Goal: Task Accomplishment & Management: Manage account settings

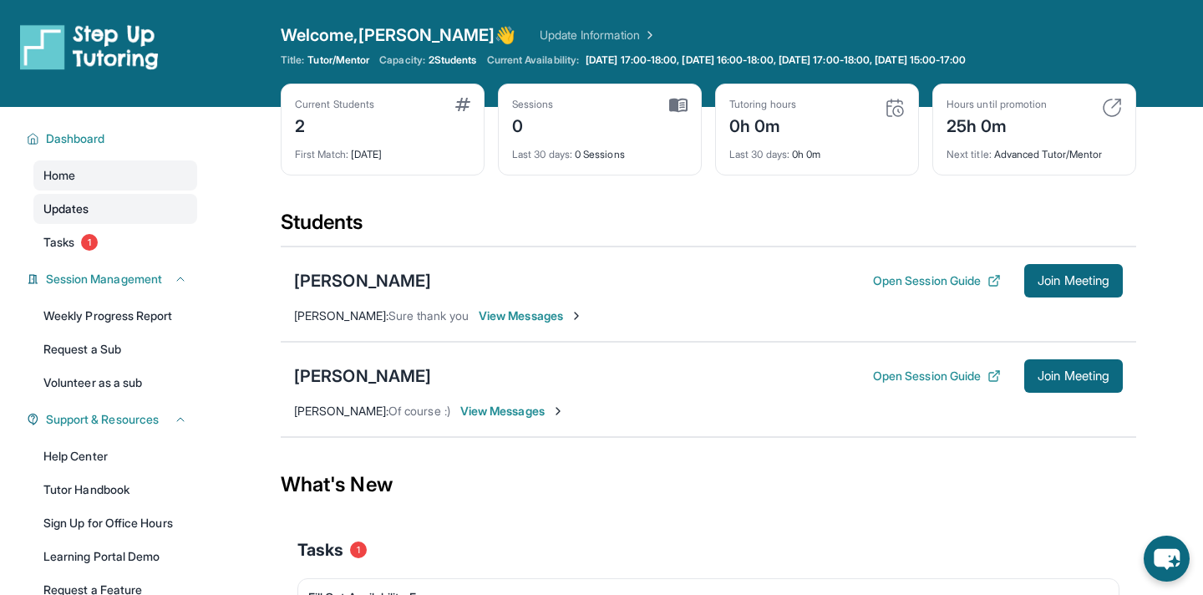
click at [134, 211] on link "Updates" at bounding box center [115, 209] width 164 height 30
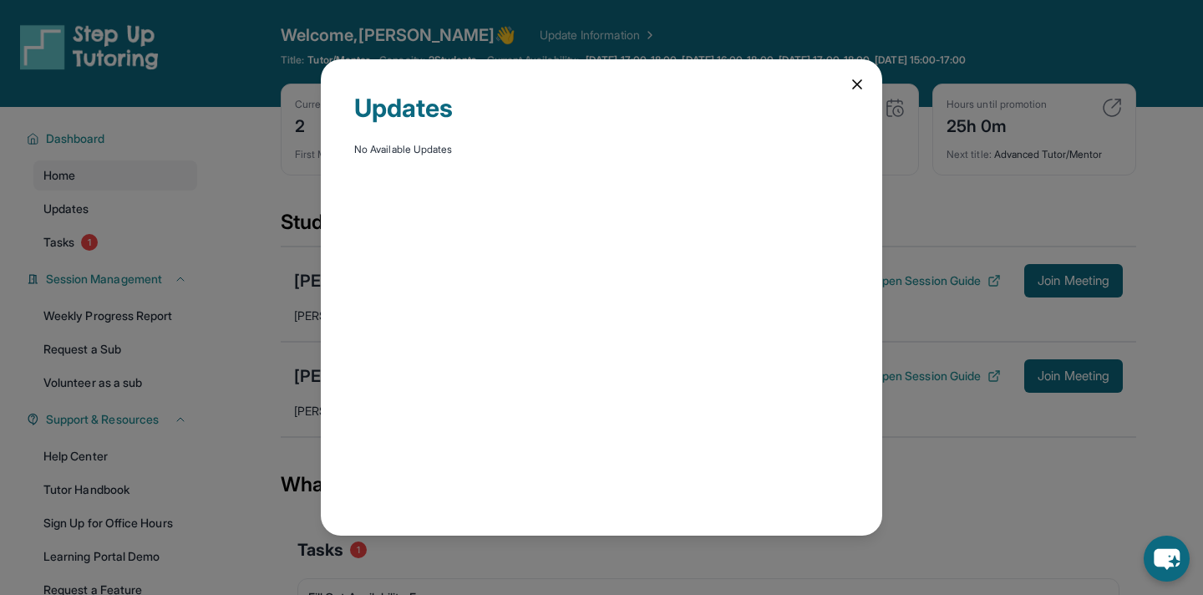
click at [124, 247] on div "Updates No Available Updates" at bounding box center [601, 297] width 1203 height 595
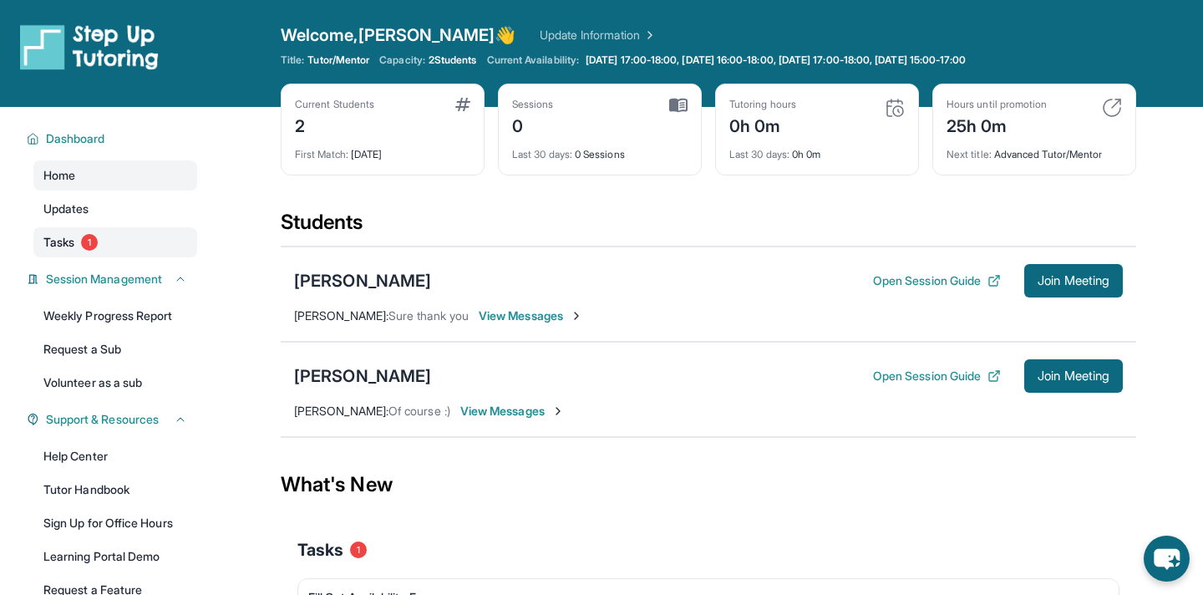
click at [87, 237] on span "1" at bounding box center [89, 242] width 17 height 17
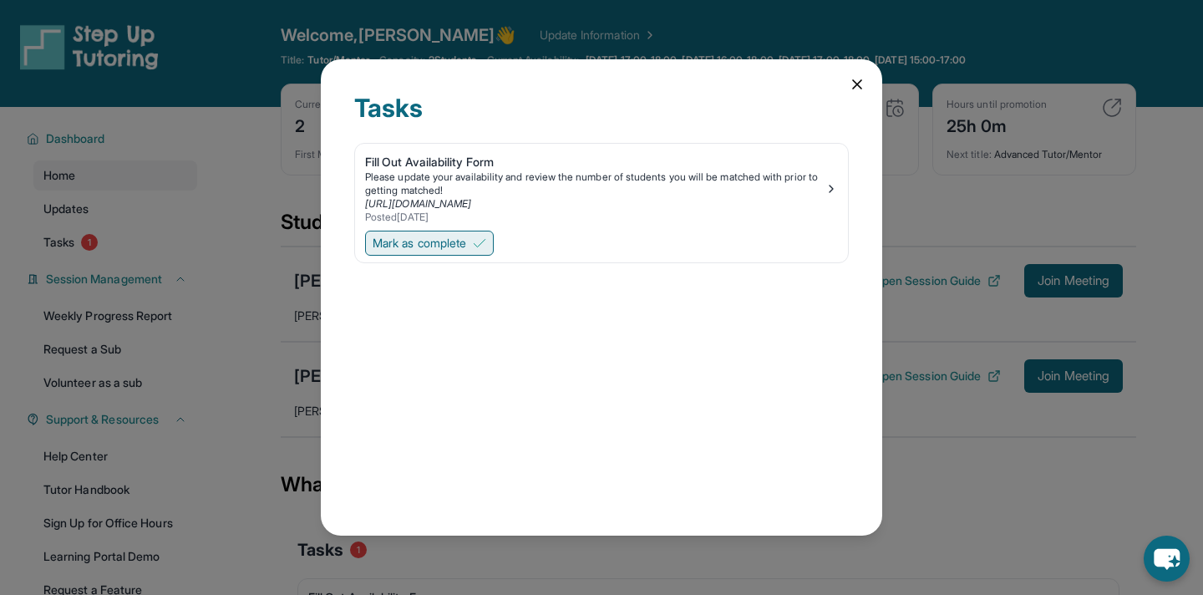
click at [398, 242] on span "Mark as complete" at bounding box center [420, 243] width 94 height 17
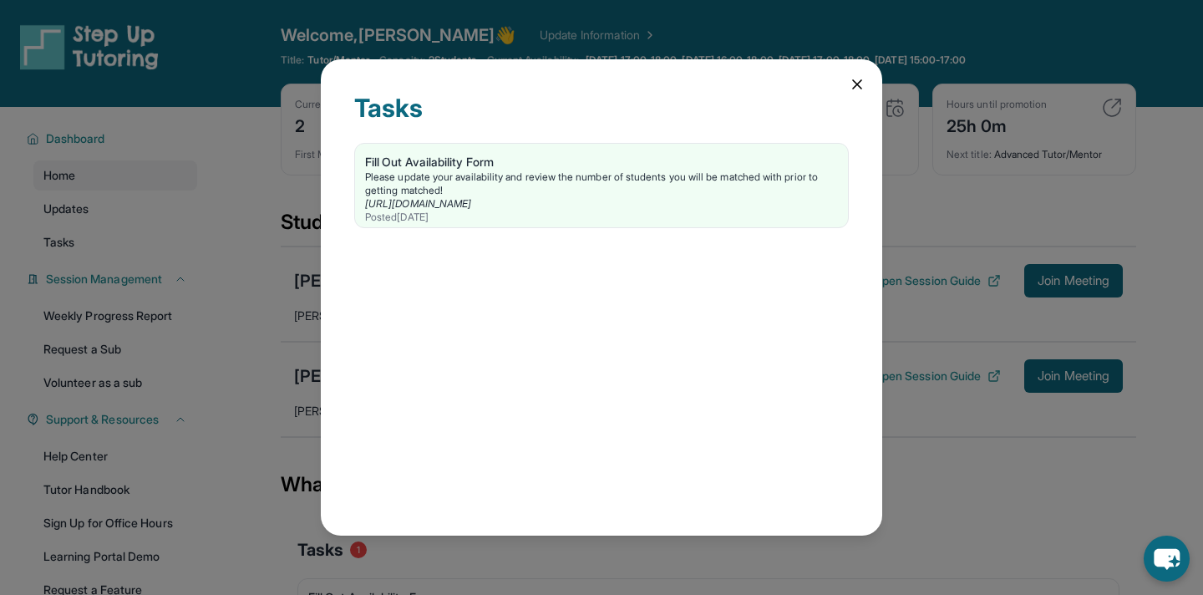
click at [860, 74] on div "Tasks Fill Out Availability Form Please update your availability and review the…" at bounding box center [602, 297] width 562 height 476
click at [862, 79] on icon at bounding box center [857, 84] width 17 height 17
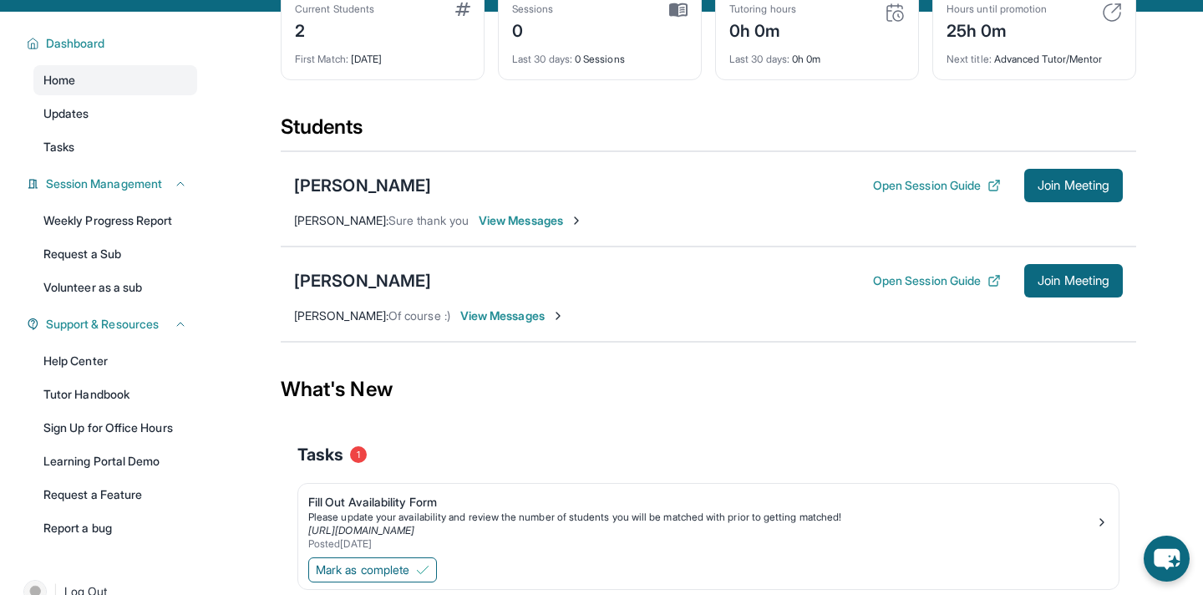
scroll to position [154, 0]
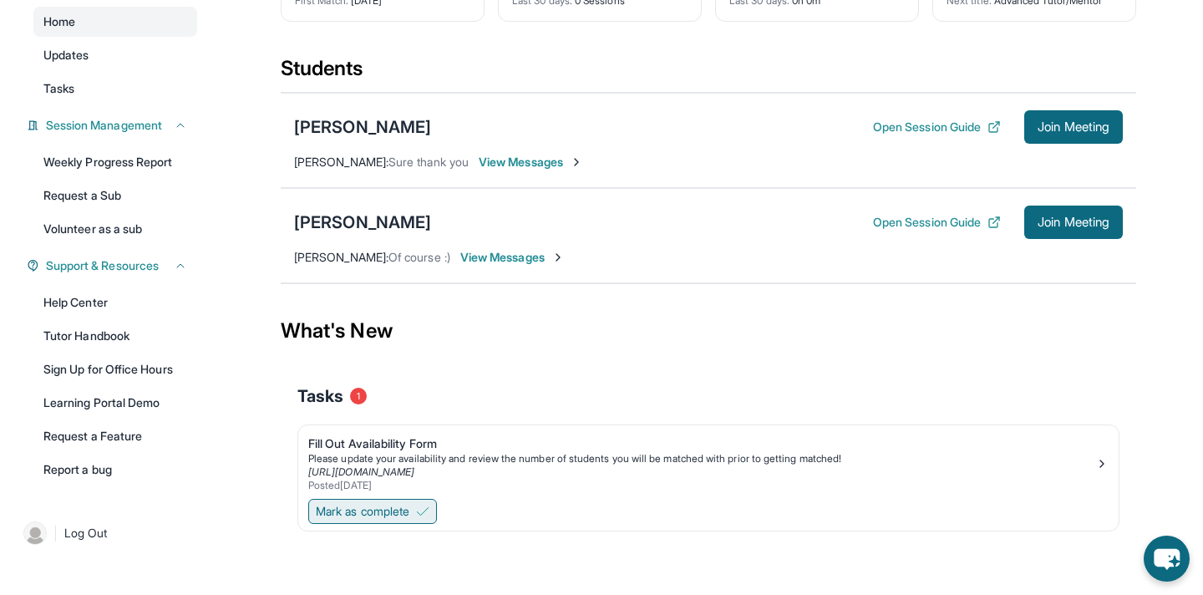
click at [386, 514] on span "Mark as complete" at bounding box center [363, 511] width 94 height 17
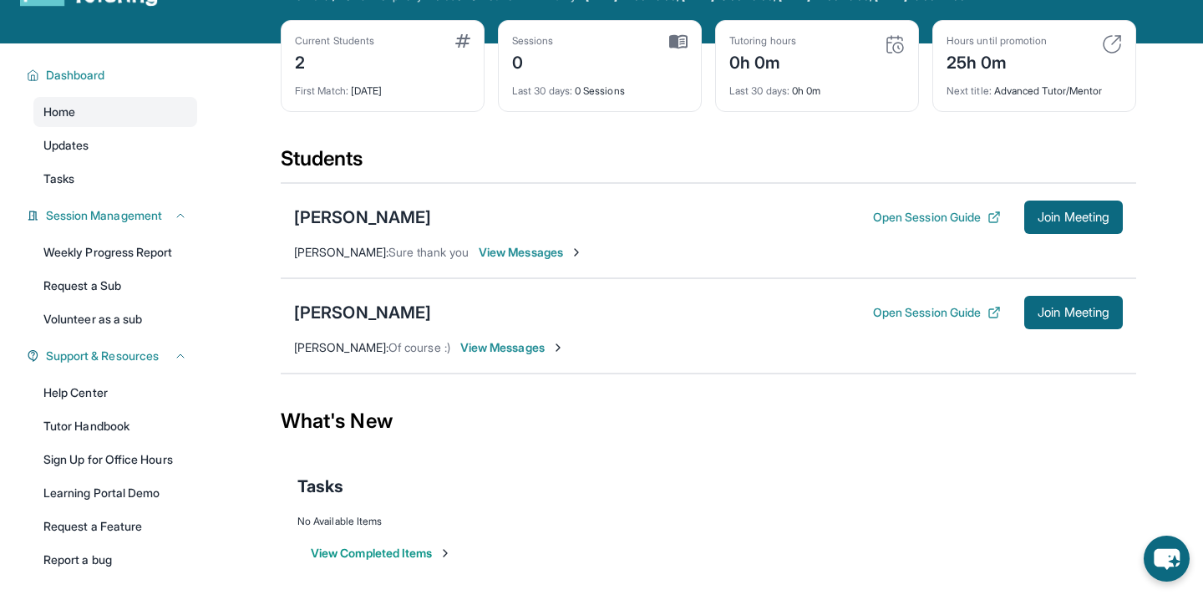
scroll to position [61, 0]
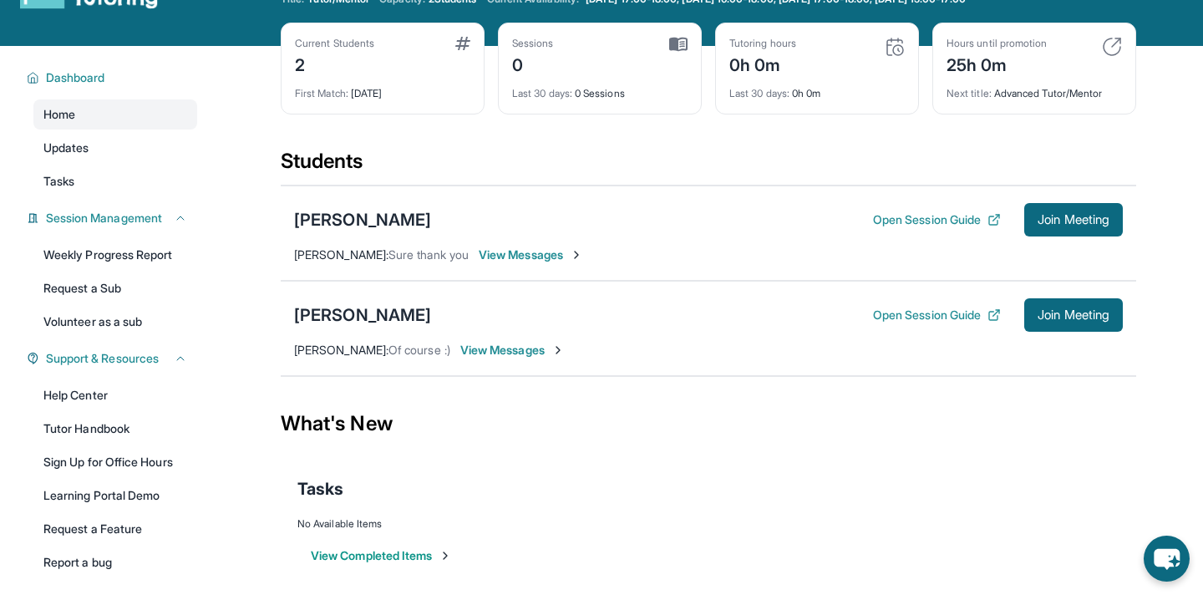
click at [544, 244] on div "Jaasritha Manepalli Open Session Guide Join Meeting Srinivas Manepalli : Sure t…" at bounding box center [709, 233] width 856 height 95
click at [546, 254] on span "View Messages" at bounding box center [531, 255] width 104 height 17
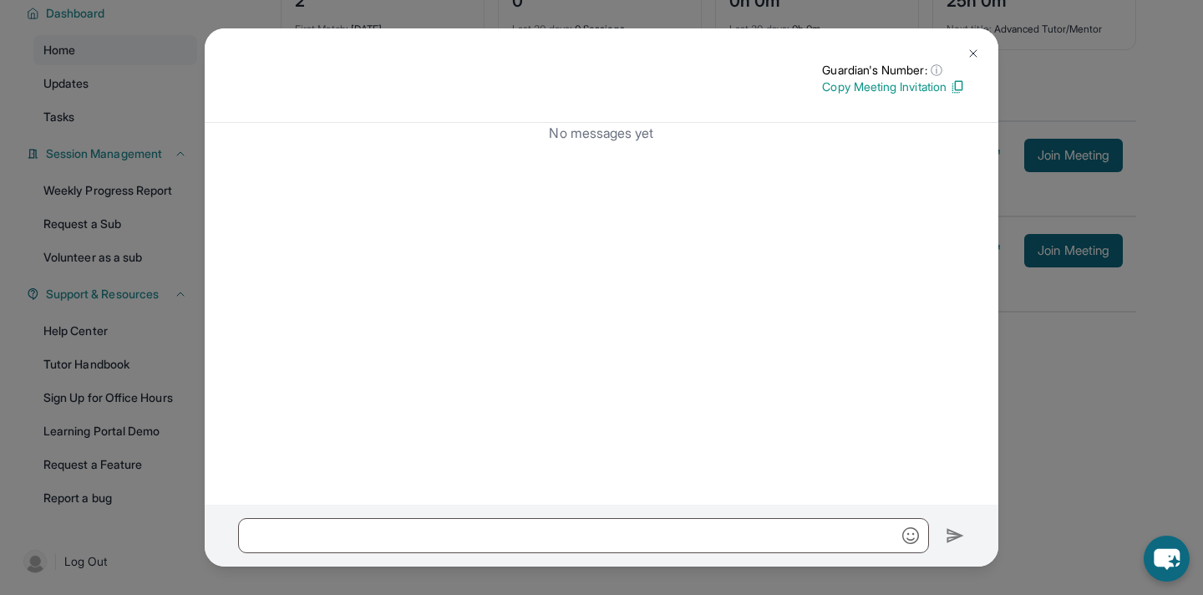
scroll to position [127, 0]
click at [976, 55] on img at bounding box center [973, 53] width 13 height 13
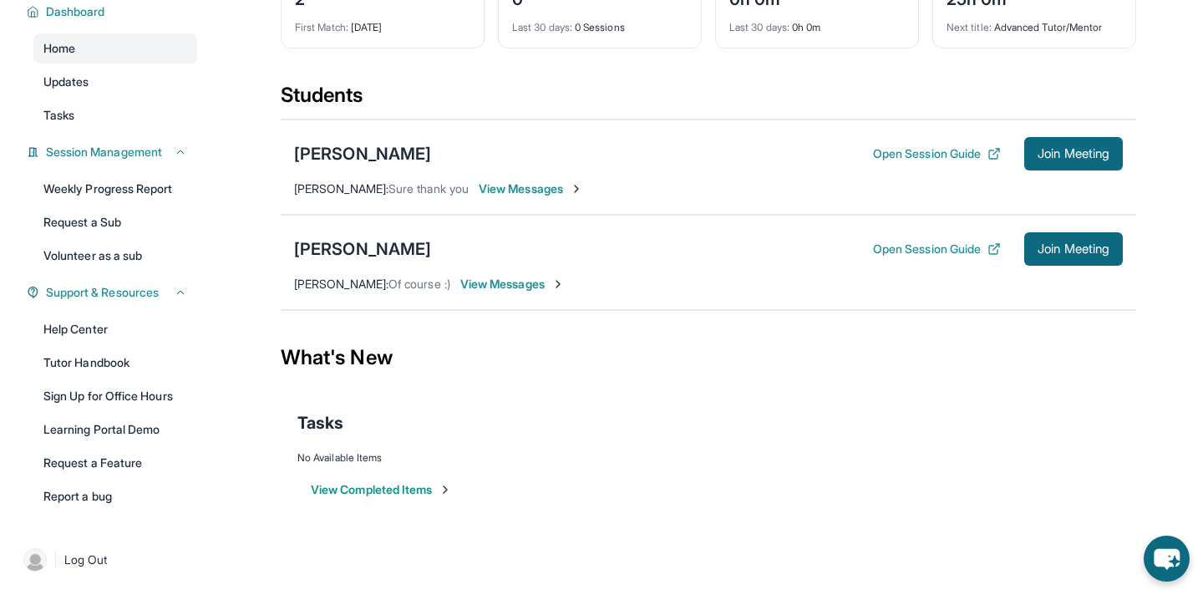
click at [460, 288] on span "View Messages" at bounding box center [512, 284] width 104 height 17
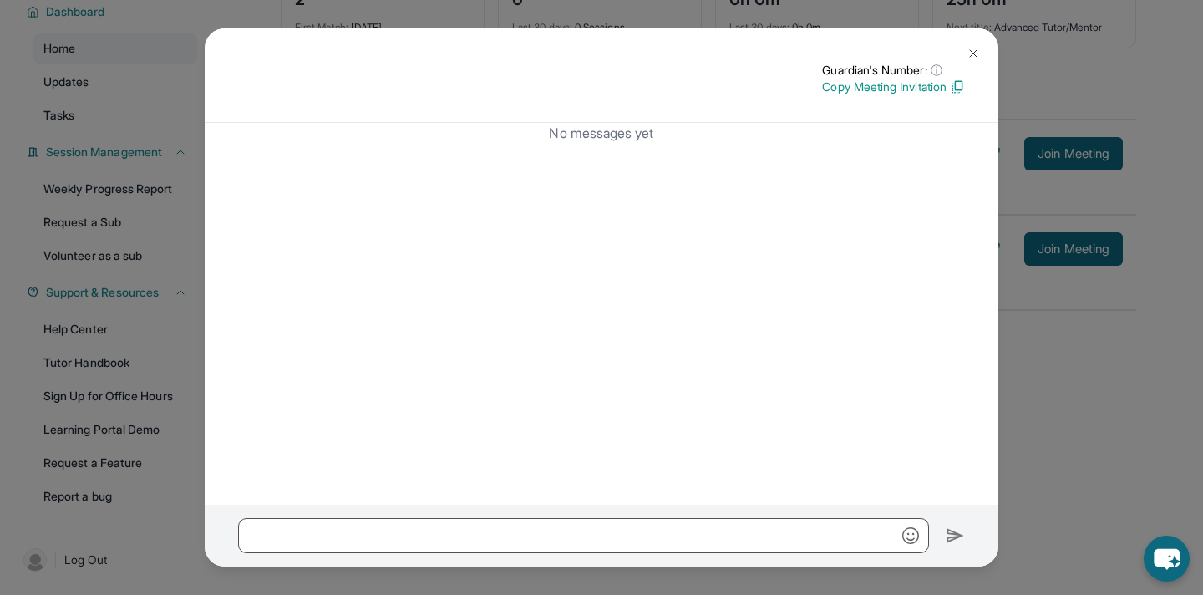
click at [970, 56] on img at bounding box center [973, 53] width 13 height 13
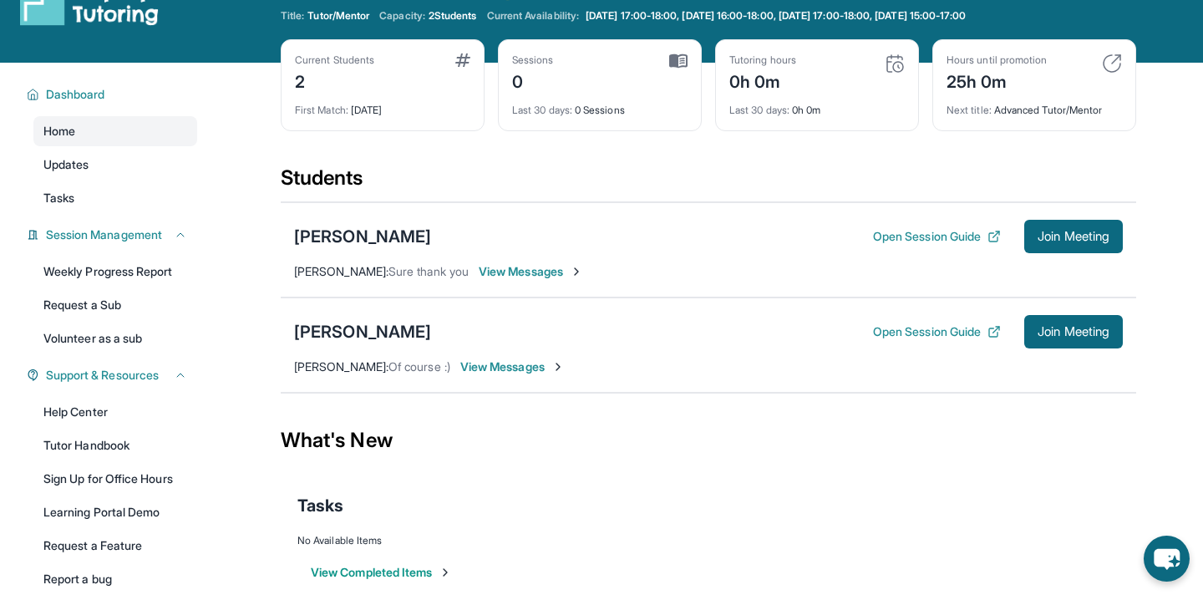
scroll to position [53, 0]
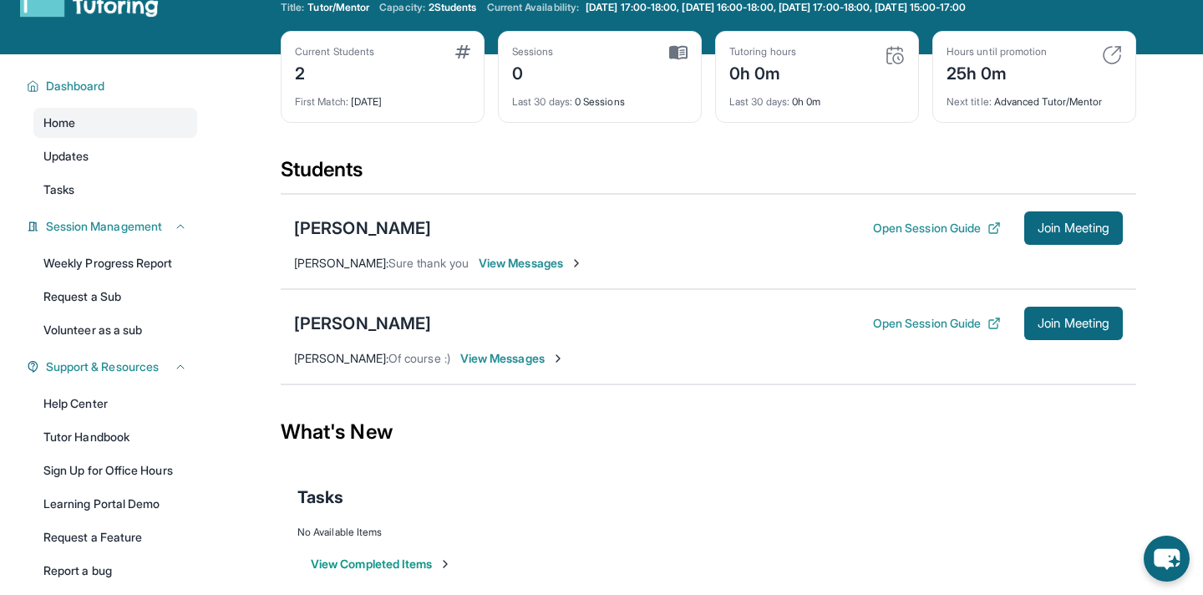
click at [828, 64] on div "Tutoring hours 0h 0m" at bounding box center [818, 65] width 176 height 40
click at [898, 62] on img at bounding box center [895, 55] width 20 height 20
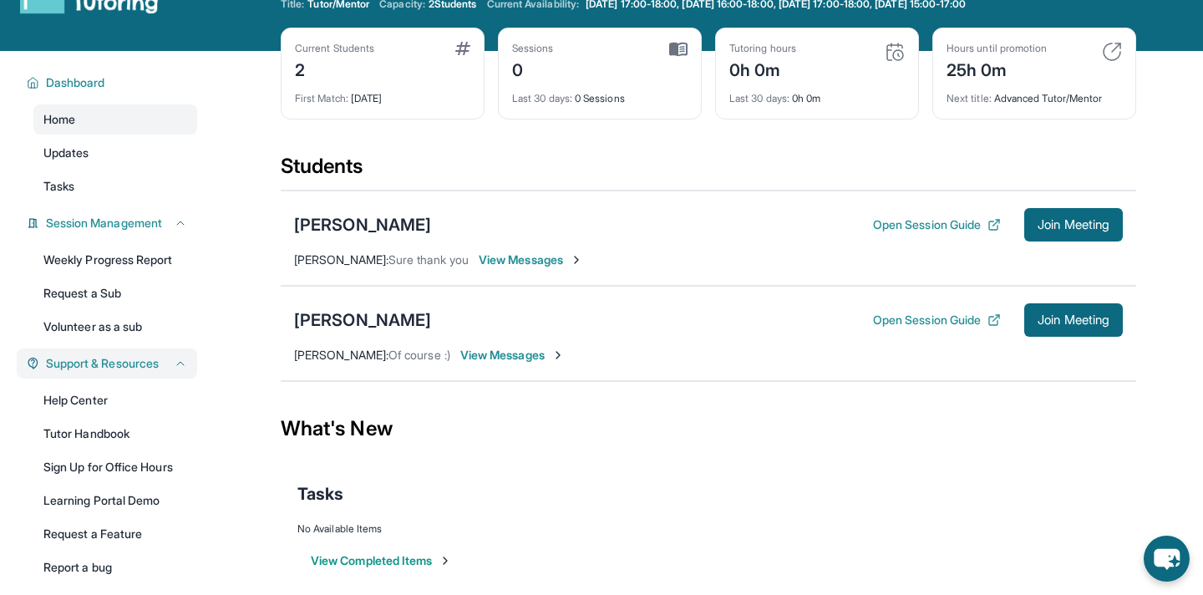
scroll to position [55, 0]
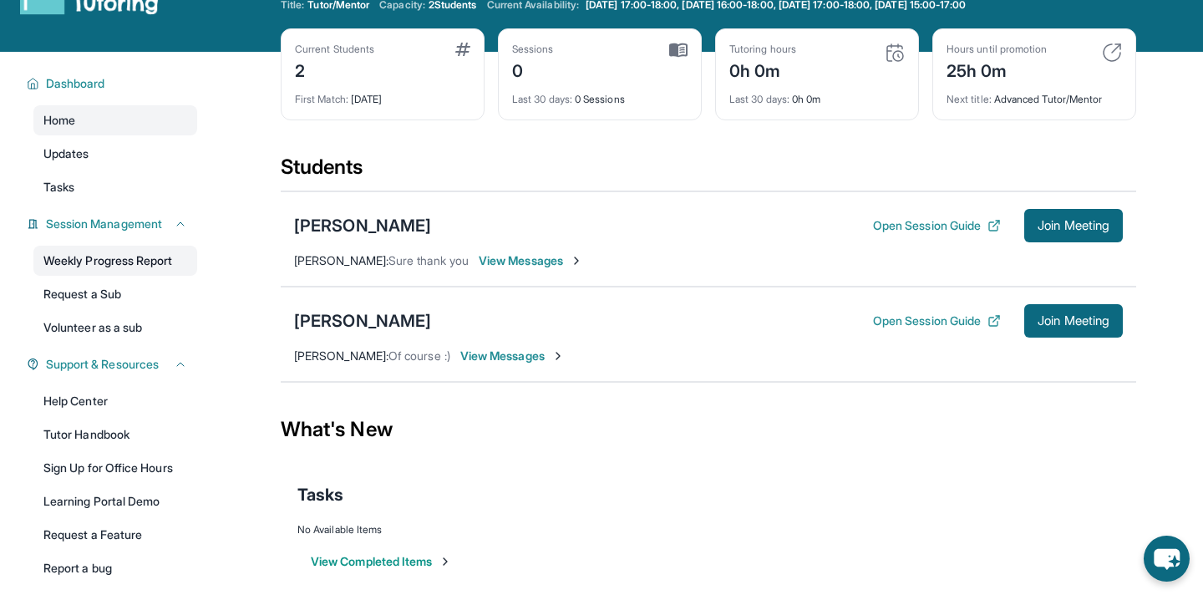
click at [136, 257] on link "Weekly Progress Report" at bounding box center [115, 261] width 164 height 30
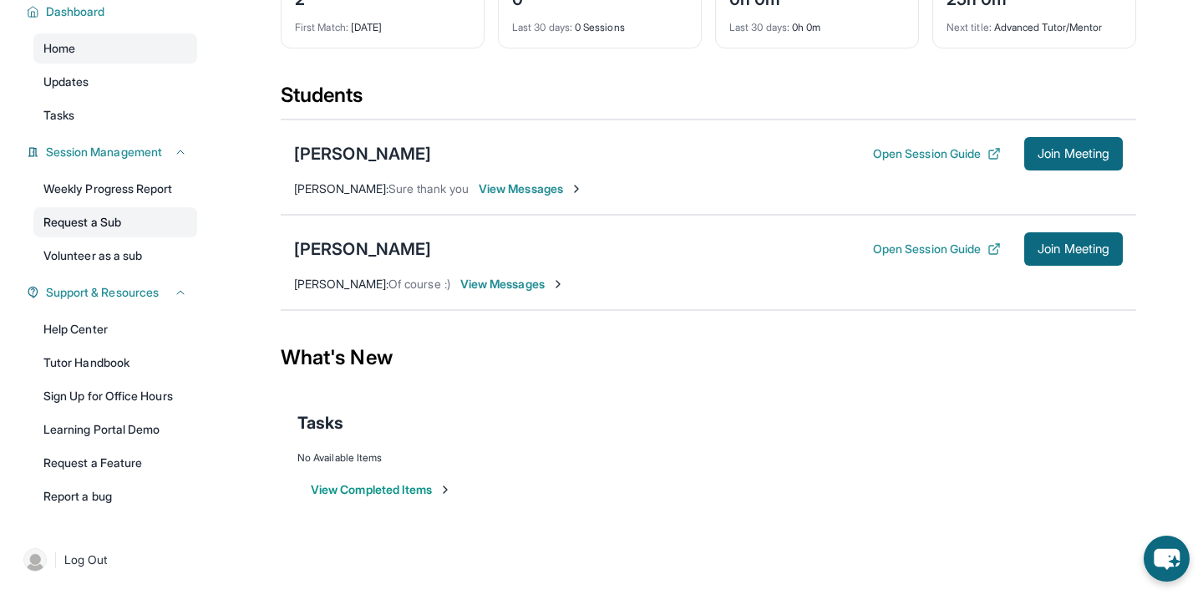
scroll to position [0, 0]
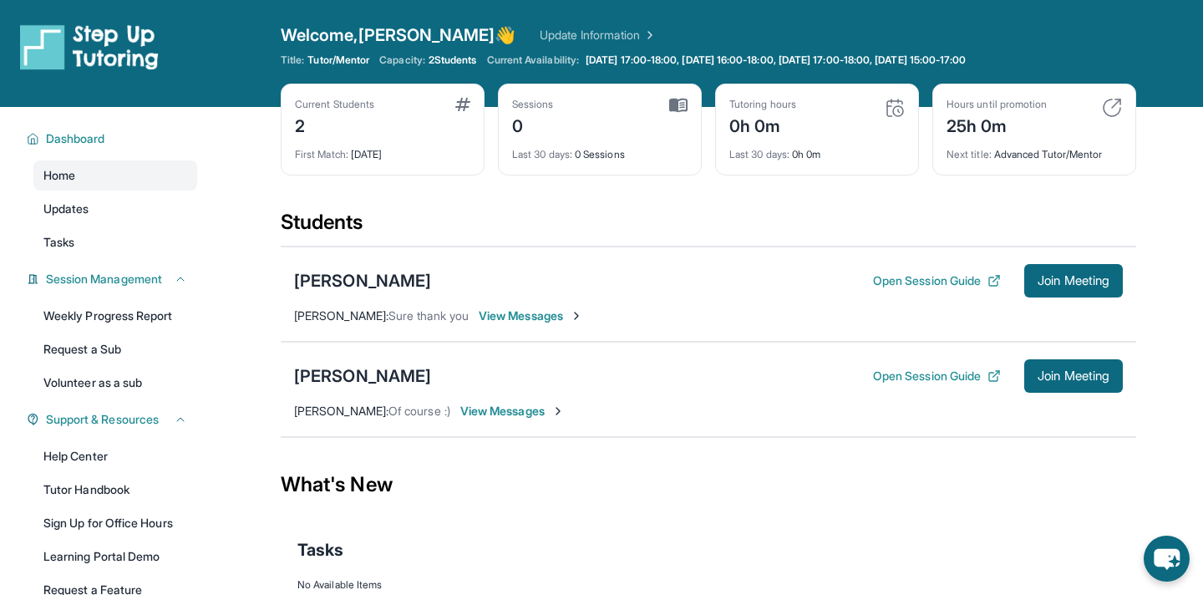
click at [891, 107] on img at bounding box center [895, 108] width 20 height 20
click at [557, 33] on link "Update Information" at bounding box center [598, 35] width 117 height 17
click at [676, 103] on img at bounding box center [678, 105] width 18 height 15
click at [679, 110] on img at bounding box center [678, 105] width 18 height 15
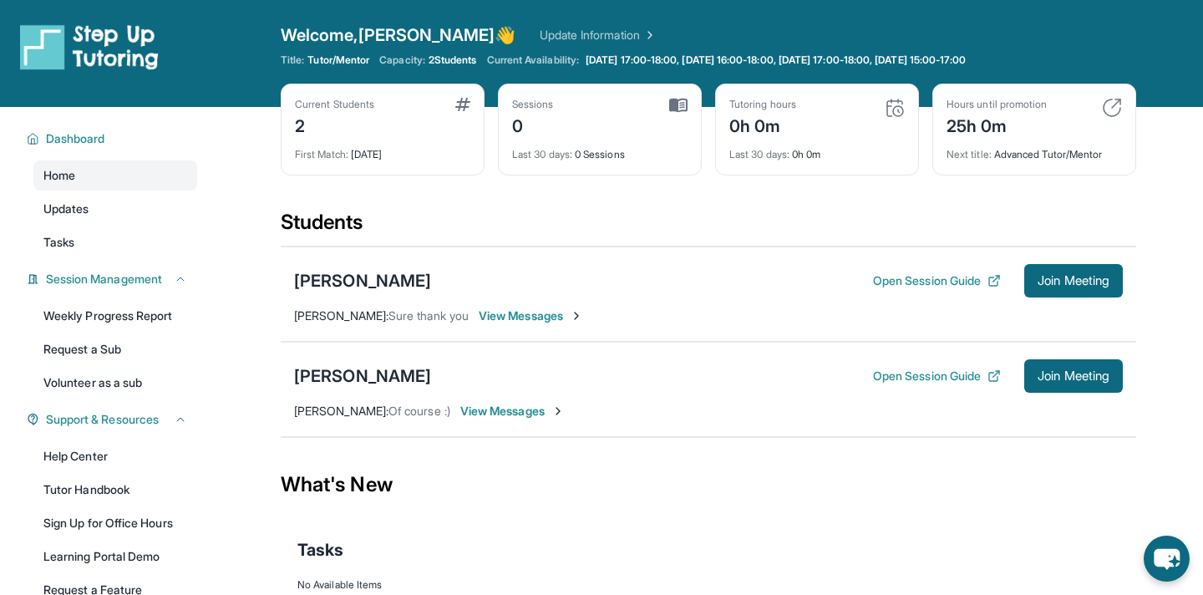
click at [105, 47] on img at bounding box center [89, 46] width 139 height 47
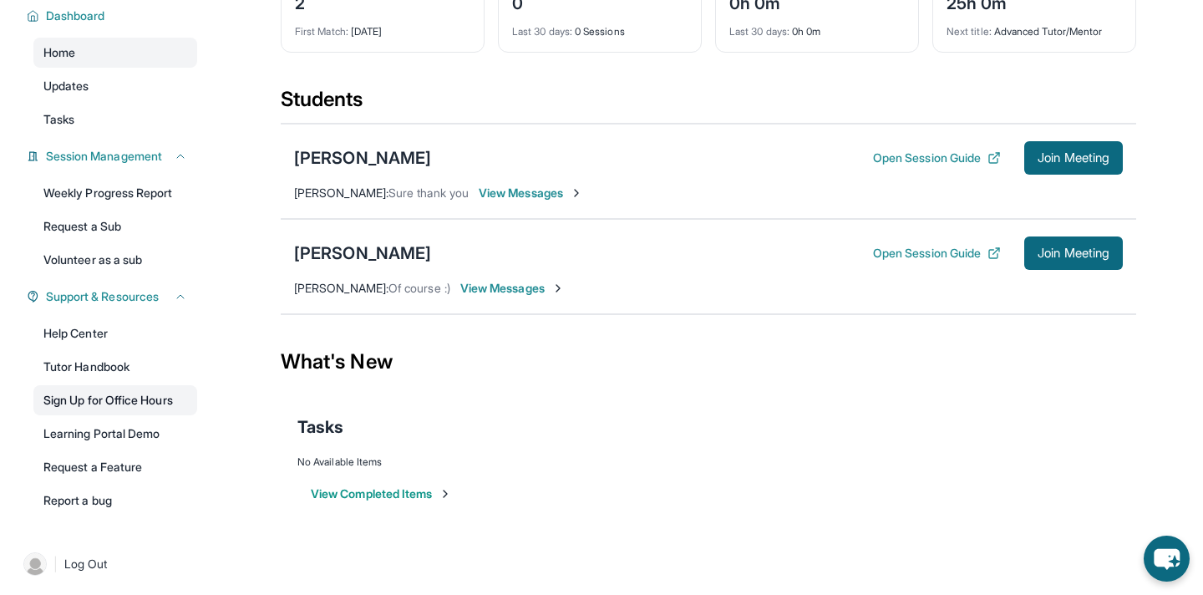
scroll to position [127, 0]
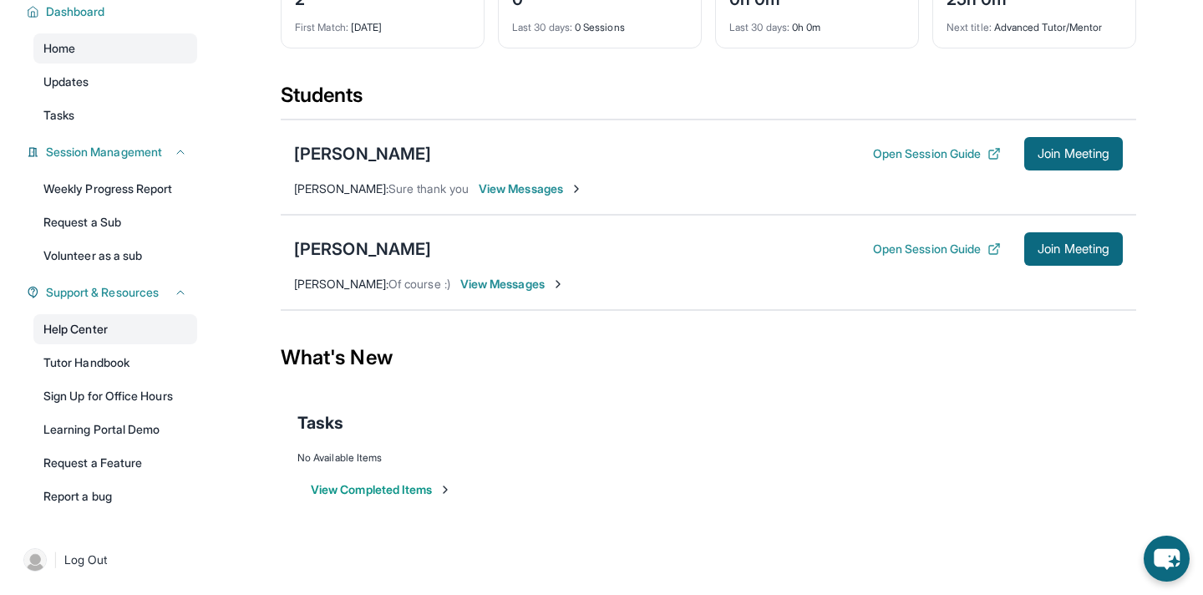
click at [130, 336] on link "Help Center" at bounding box center [115, 329] width 164 height 30
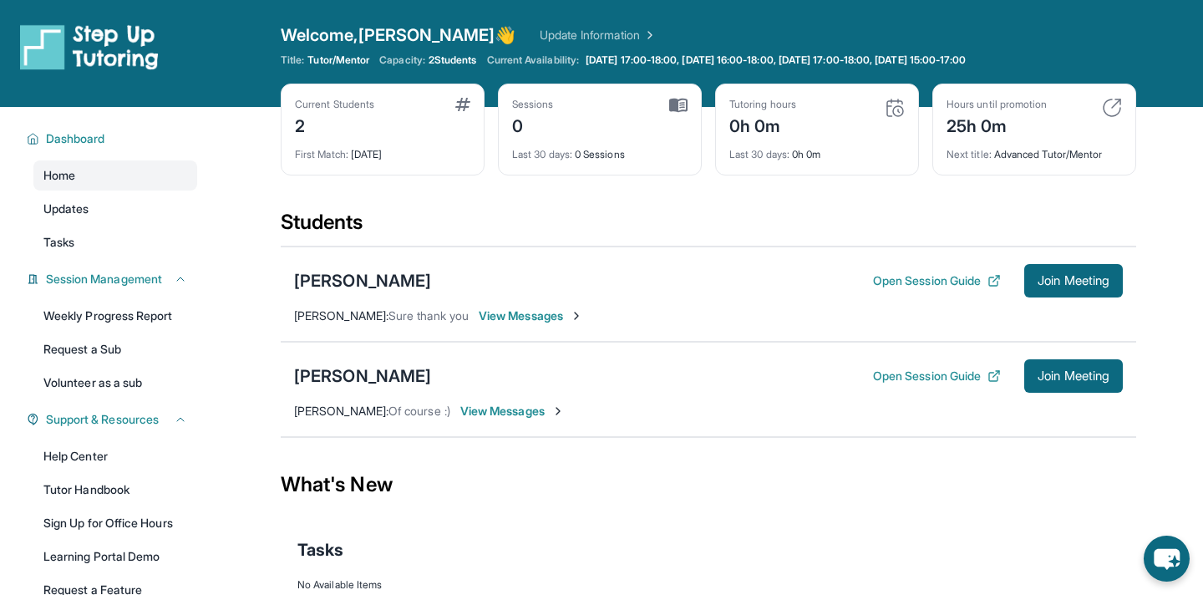
click at [913, 111] on div "Tutoring hours 0h 0m Last 30 days : 0h 0m" at bounding box center [817, 130] width 204 height 92
click at [883, 111] on div "Tutoring hours 0h 0m" at bounding box center [818, 118] width 176 height 40
click at [779, 116] on div "0h 0m" at bounding box center [763, 124] width 67 height 27
click at [783, 137] on div "0h 0m" at bounding box center [763, 124] width 67 height 27
click at [785, 153] on span "Last 30 days :" at bounding box center [760, 154] width 60 height 13
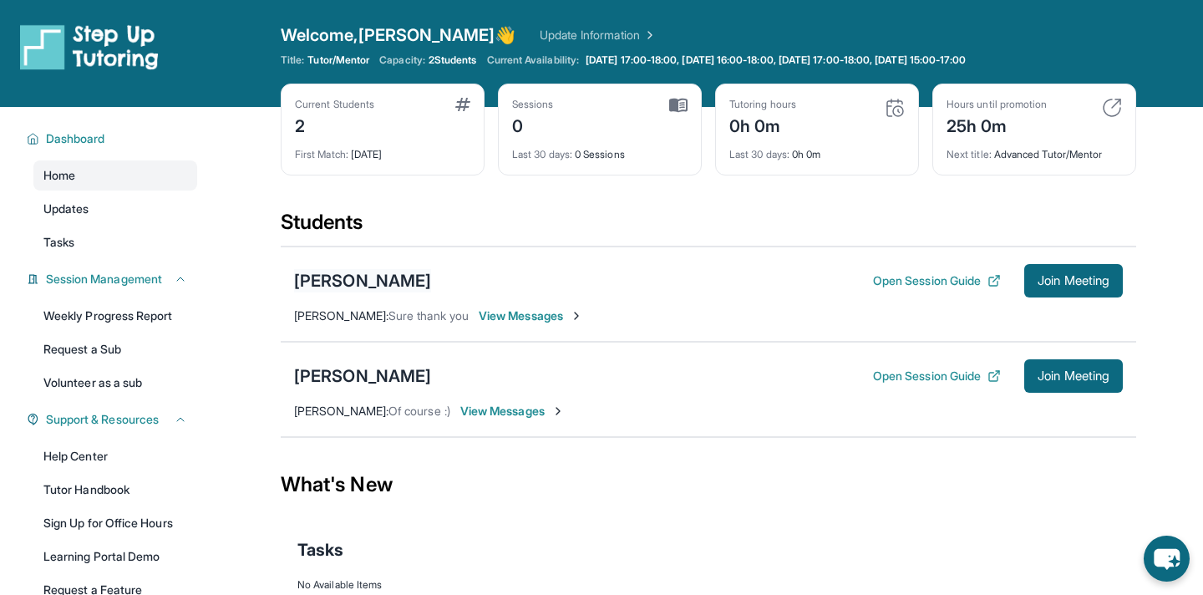
click at [407, 277] on div "[PERSON_NAME]" at bounding box center [362, 280] width 137 height 23
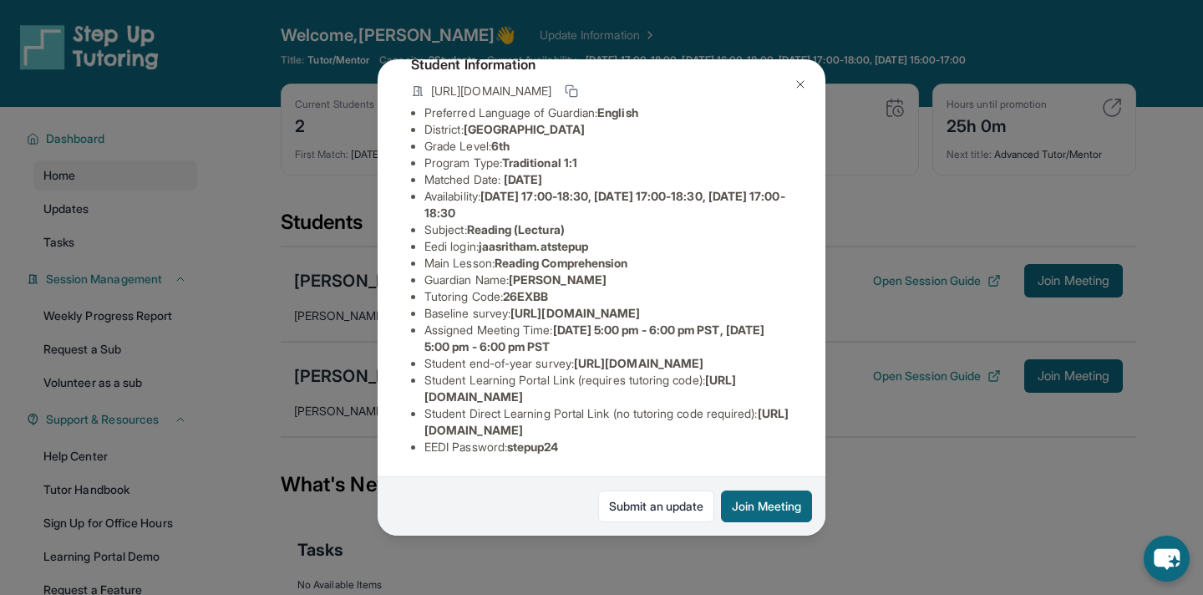
scroll to position [226, 0]
click at [801, 82] on img at bounding box center [800, 84] width 13 height 13
